Goal: Task Accomplishment & Management: Use online tool/utility

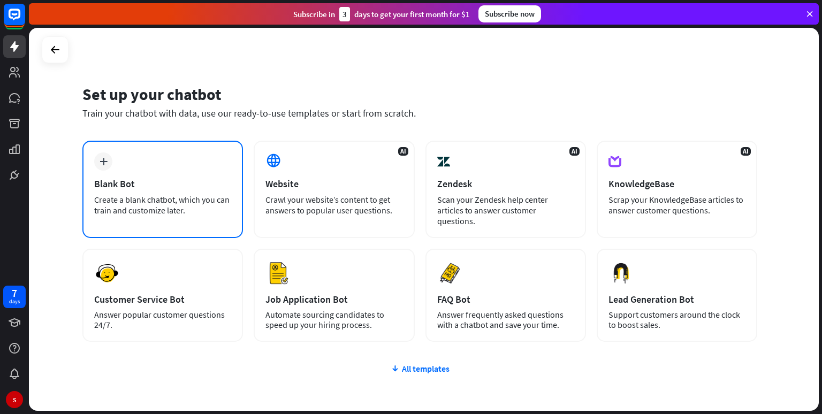
click at [173, 176] on div "plus Blank Bot Create a blank chatbot, which you can train and customize later." at bounding box center [162, 189] width 161 height 97
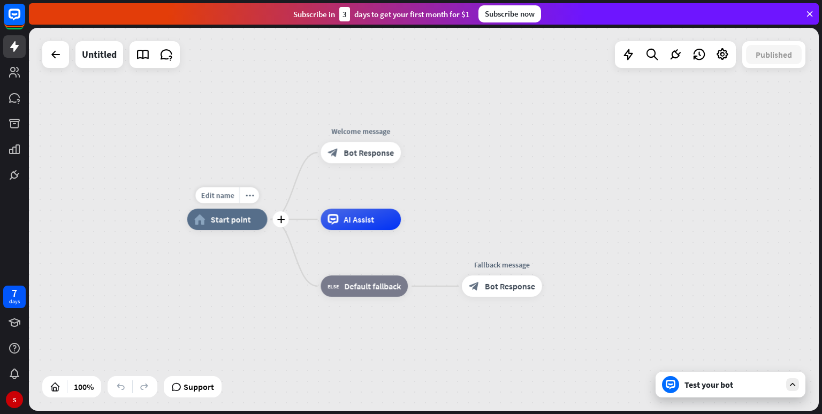
click at [249, 220] on span "Start point" at bounding box center [231, 219] width 40 height 11
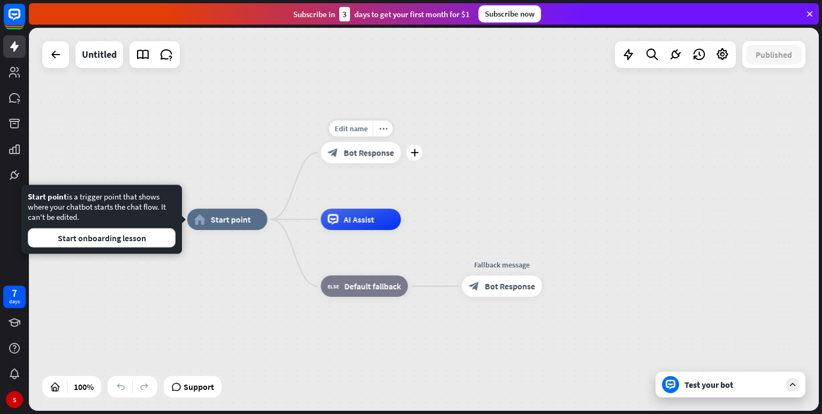
click at [371, 160] on div "block_bot_response Bot Response" at bounding box center [361, 152] width 80 height 21
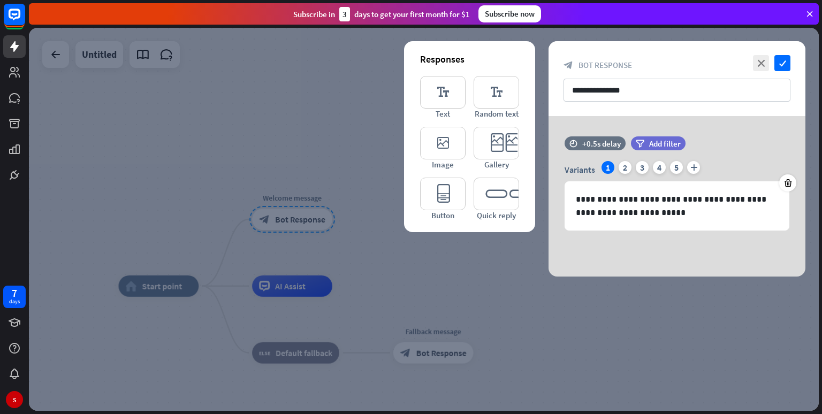
click at [322, 111] on div at bounding box center [424, 219] width 790 height 383
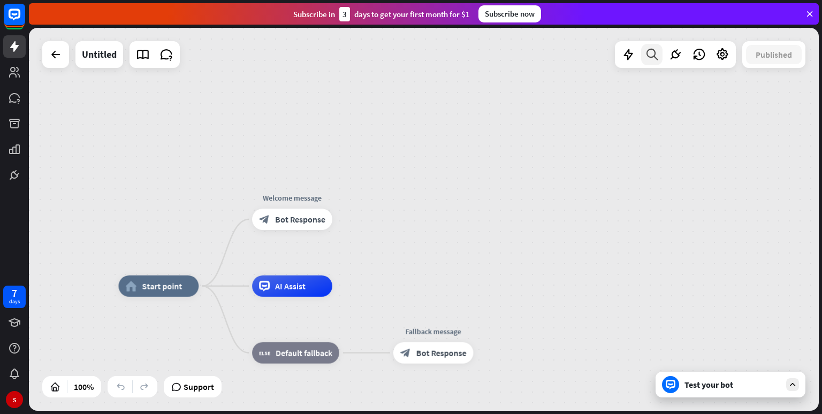
click at [657, 52] on icon at bounding box center [652, 55] width 14 height 14
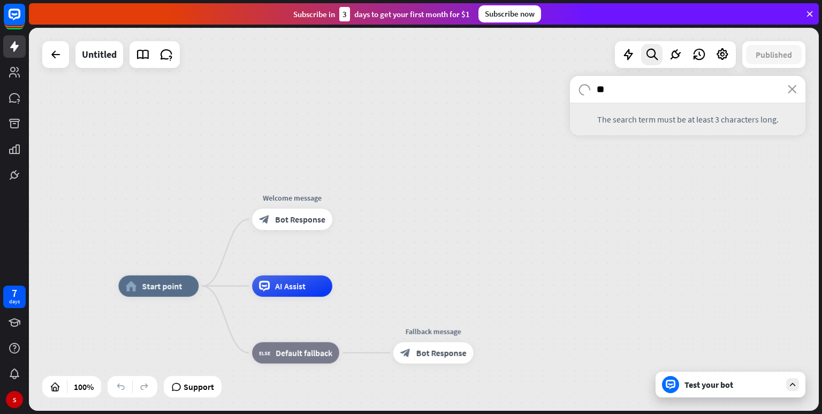
type input "*"
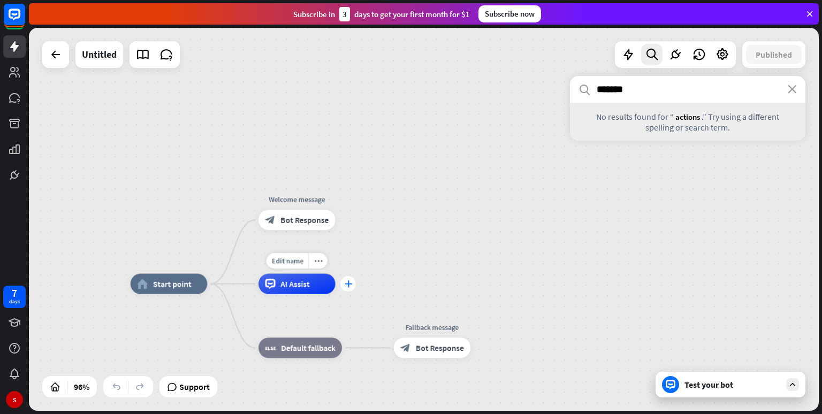
type input "*******"
click at [346, 284] on icon "plus" at bounding box center [347, 283] width 7 height 7
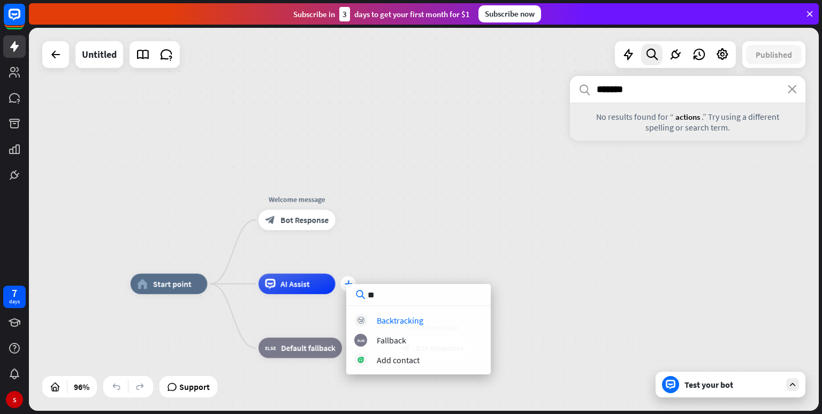
type input "*"
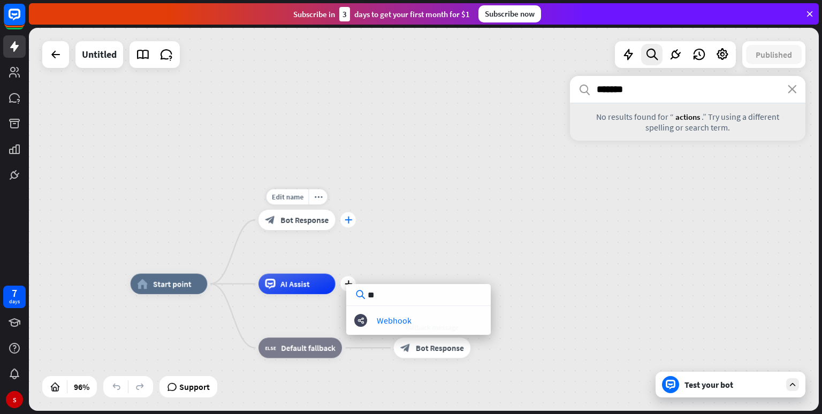
type input "**"
click at [347, 219] on icon "plus" at bounding box center [347, 219] width 7 height 7
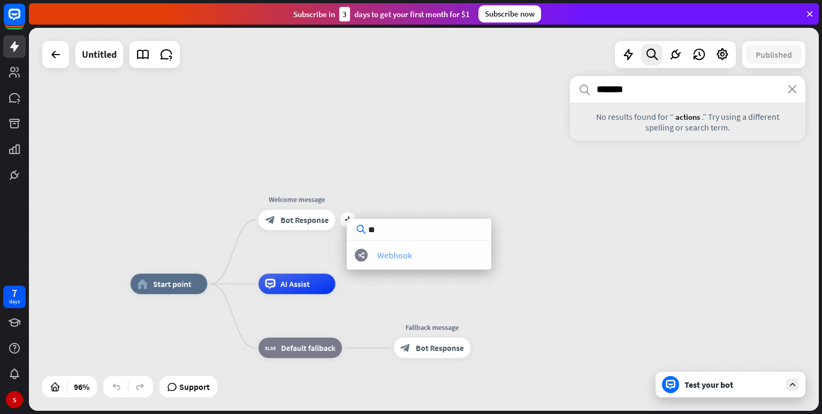
click at [382, 250] on div "Webhook" at bounding box center [394, 255] width 35 height 11
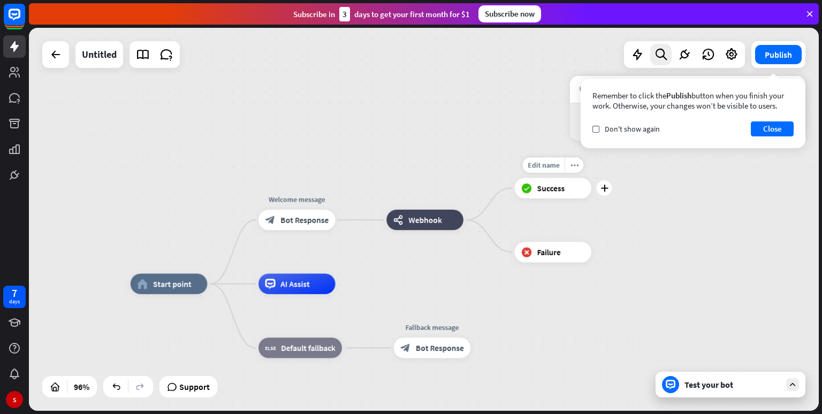
click at [541, 191] on span "Success" at bounding box center [551, 188] width 28 height 10
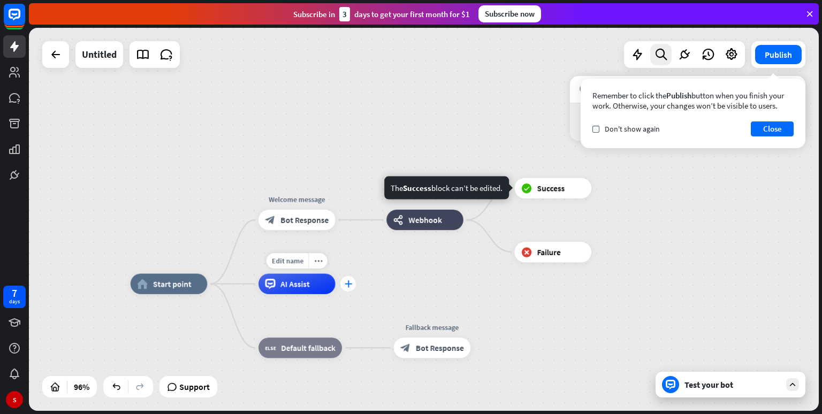
click at [348, 286] on icon "plus" at bounding box center [347, 283] width 7 height 7
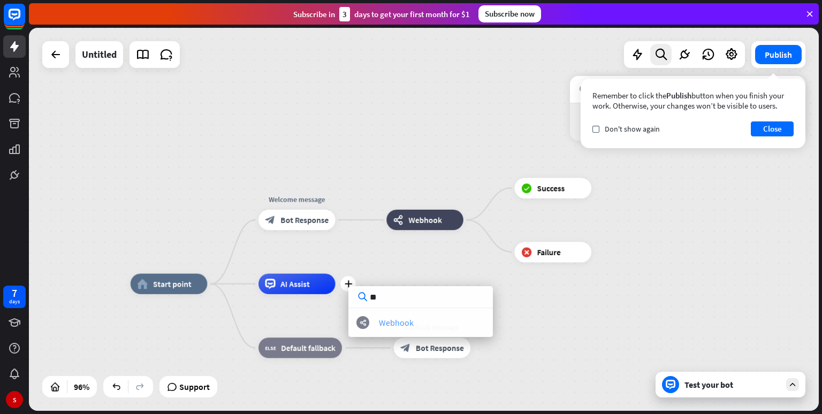
type input "**"
click at [400, 321] on div "Webhook" at bounding box center [396, 322] width 35 height 11
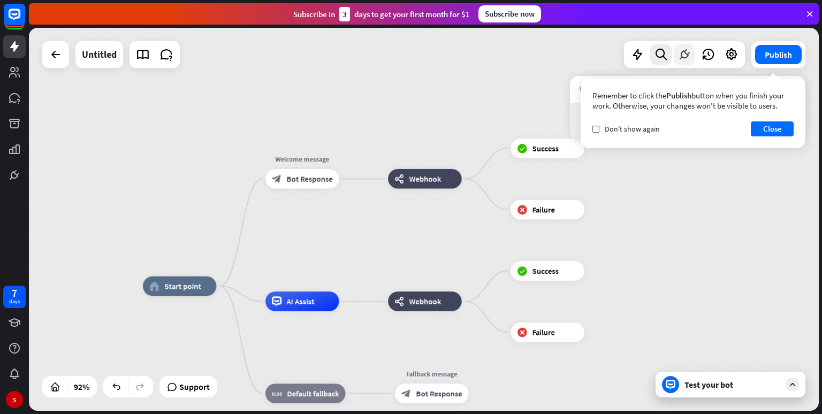
click at [684, 52] on icon at bounding box center [685, 55] width 14 height 14
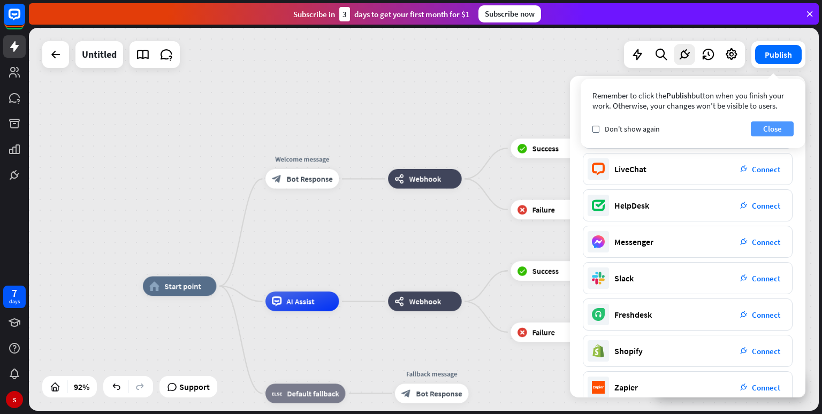
click at [766, 125] on button "Close" at bounding box center [772, 128] width 43 height 15
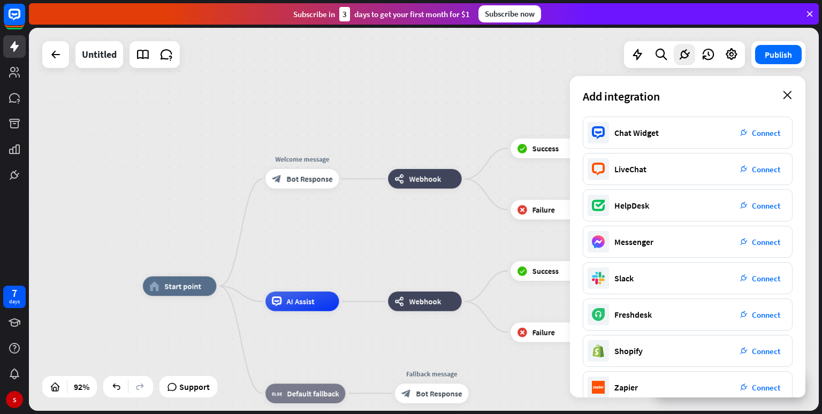
click at [787, 92] on icon "close" at bounding box center [787, 95] width 9 height 9
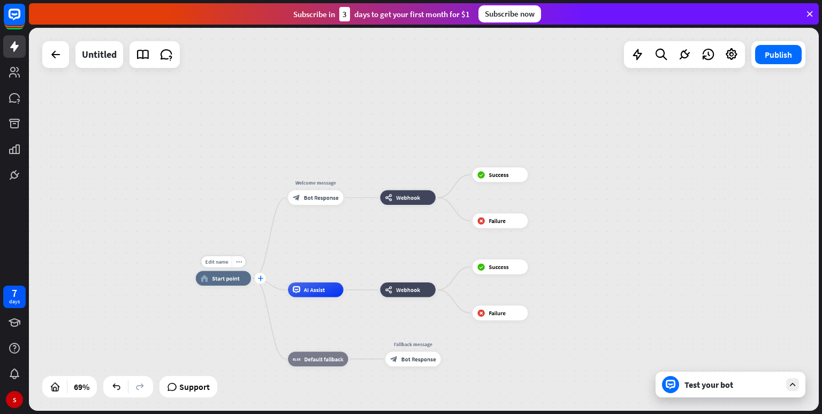
click at [262, 280] on icon "plus" at bounding box center [259, 278] width 5 height 5
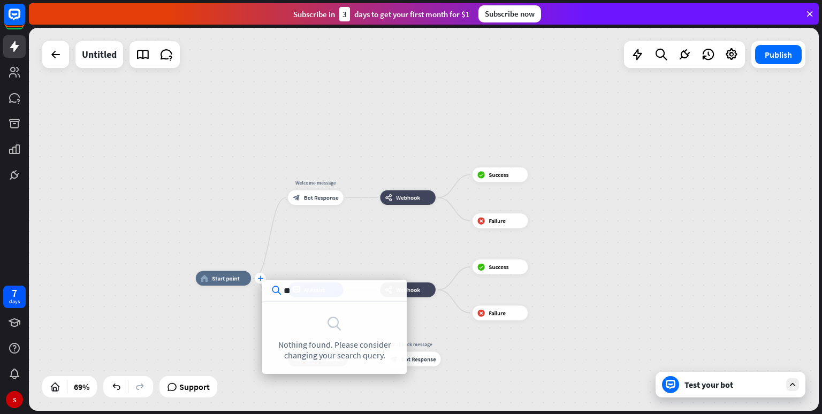
type input "*"
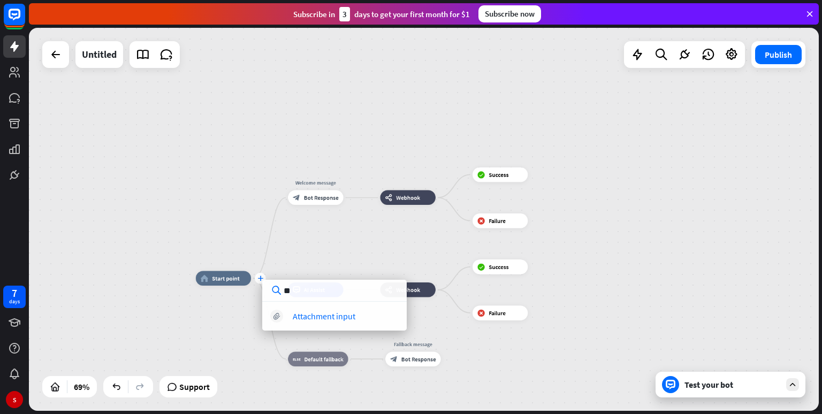
type input "*"
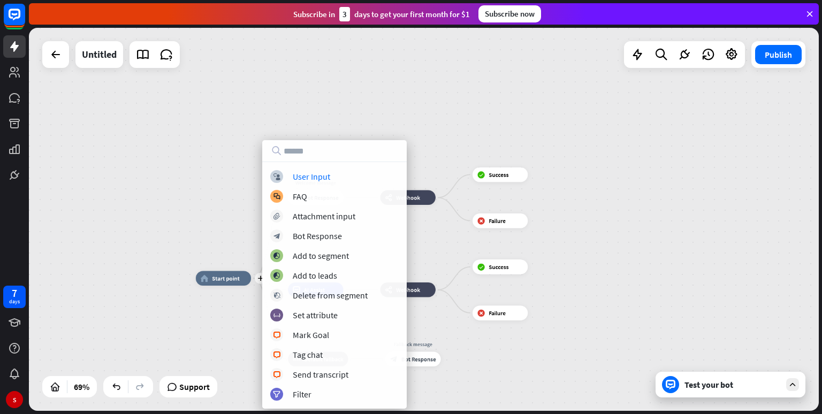
click at [248, 336] on div "plus home_2 Start point Welcome message block_bot_response Bot Response webhook…" at bounding box center [468, 410] width 545 height 264
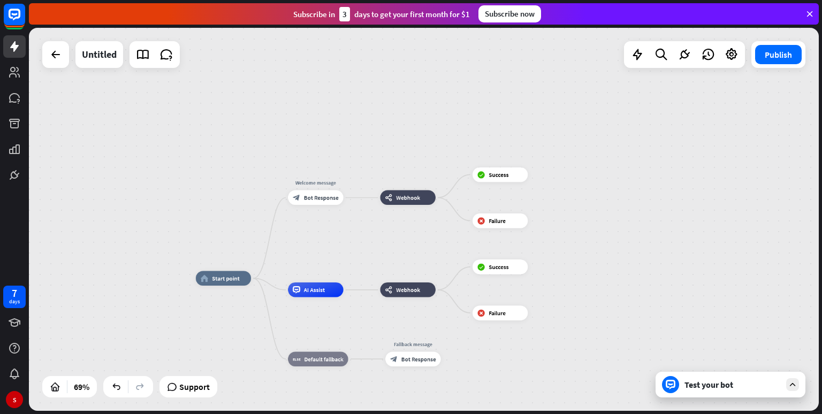
click at [797, 385] on div at bounding box center [792, 384] width 13 height 13
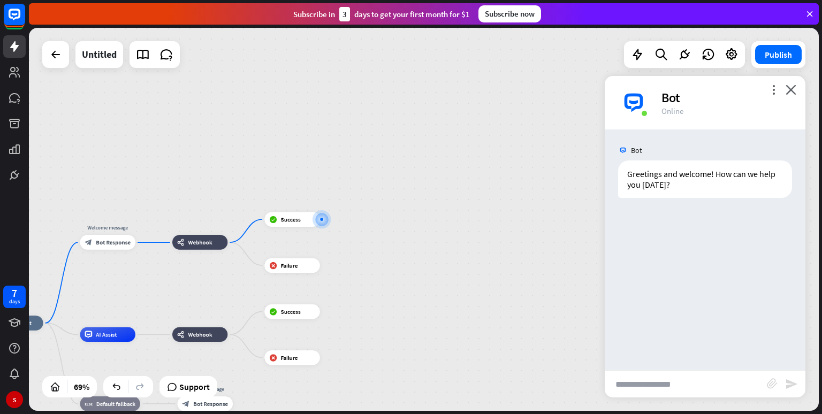
click at [693, 390] on input "text" at bounding box center [686, 384] width 162 height 27
type input "**********"
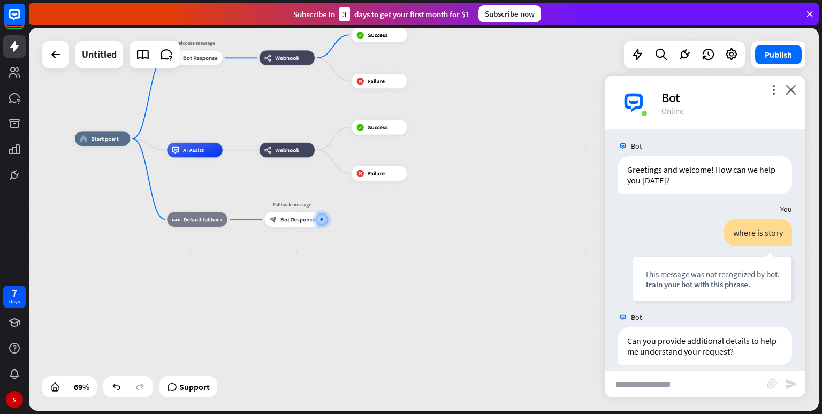
scroll to position [15, 0]
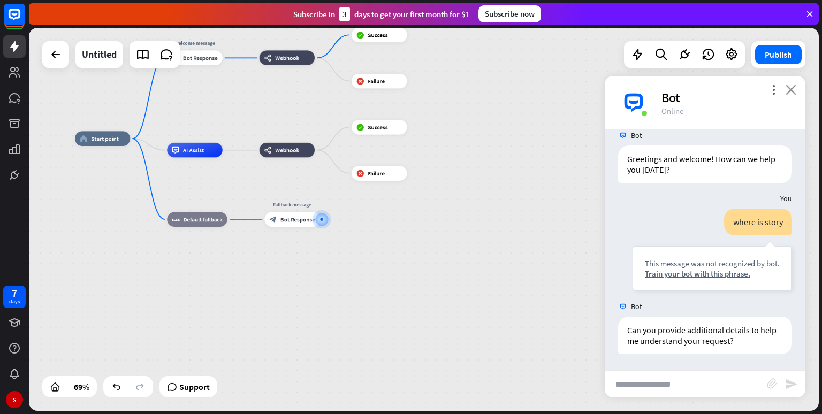
click at [788, 86] on icon "close" at bounding box center [791, 90] width 11 height 10
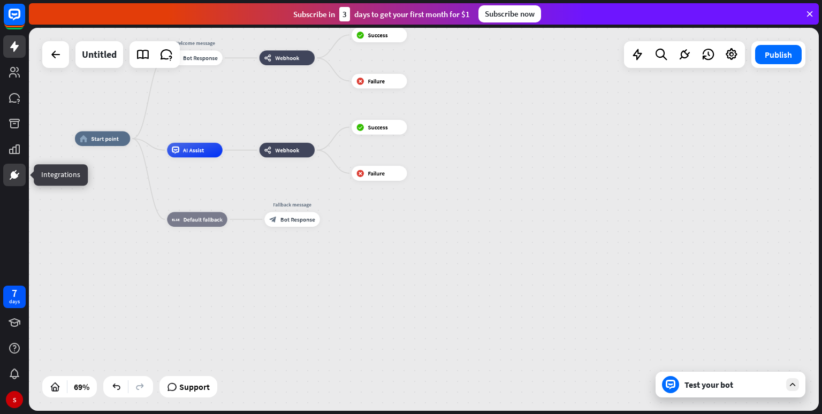
click at [19, 178] on icon at bounding box center [14, 175] width 13 height 13
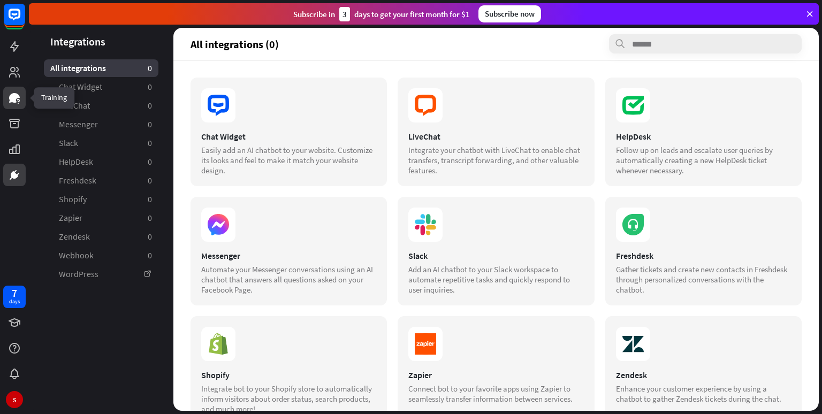
click at [14, 95] on icon at bounding box center [14, 98] width 11 height 10
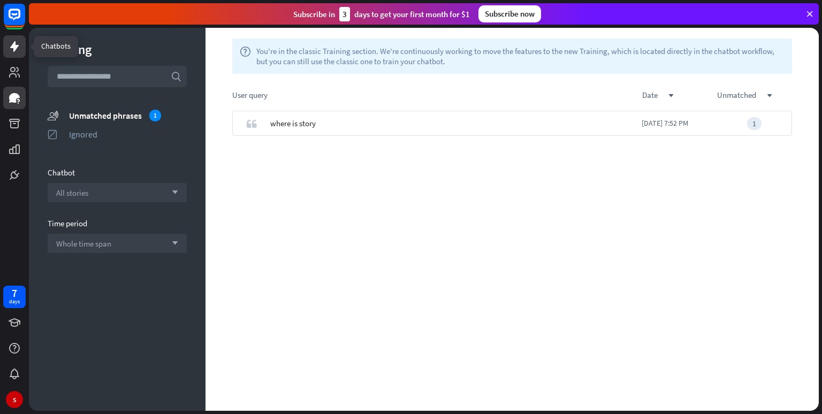
click at [14, 51] on icon at bounding box center [14, 46] width 9 height 11
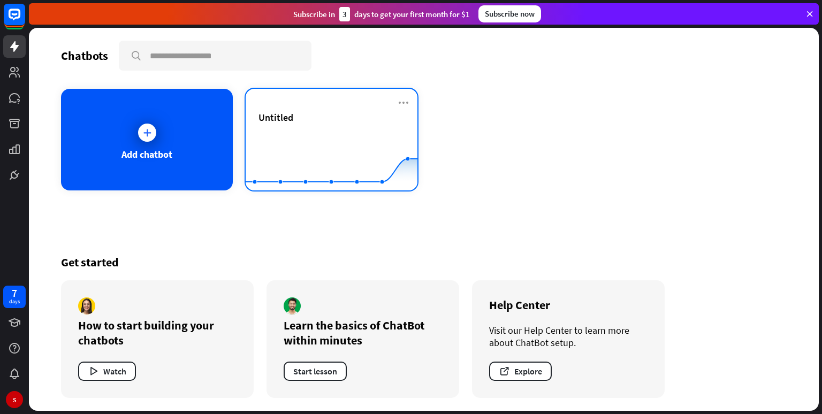
click at [356, 103] on div "Untitled Created with Highcharts 10.1.0 0 1 2" at bounding box center [332, 140] width 172 height 102
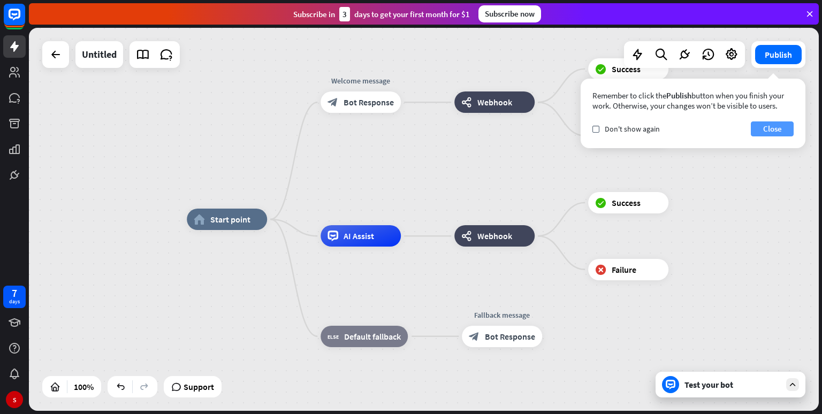
click at [760, 126] on button "Close" at bounding box center [772, 128] width 43 height 15
